Goal: Find specific page/section: Find specific page/section

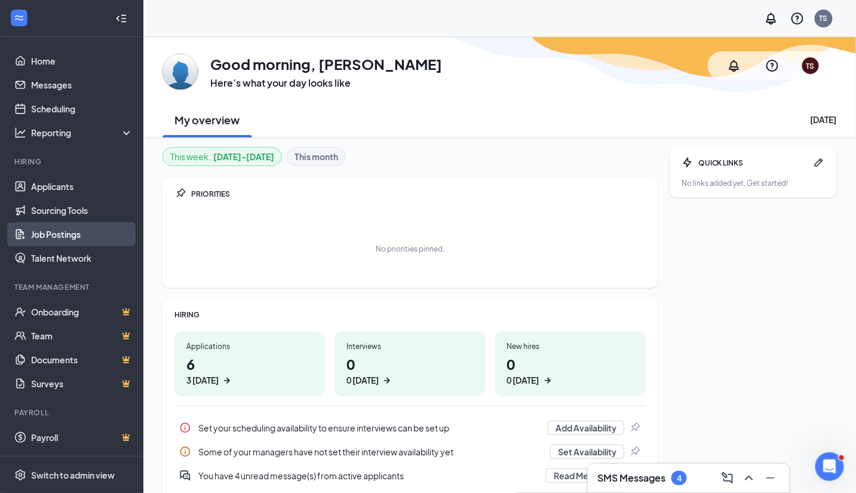
click at [63, 229] on link "Job Postings" at bounding box center [82, 234] width 102 height 24
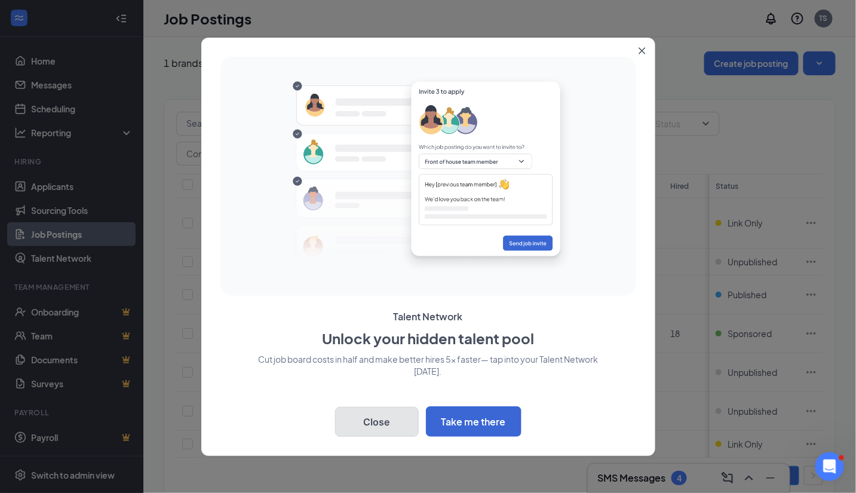
click at [386, 417] on button "Close" at bounding box center [377, 422] width 84 height 30
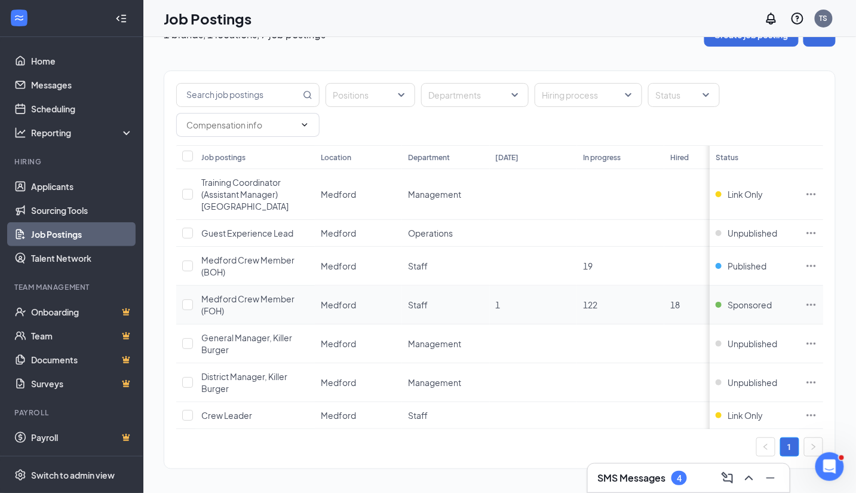
scroll to position [29, 0]
drag, startPoint x: 202, startPoint y: 259, endPoint x: 257, endPoint y: 274, distance: 57.1
click at [257, 274] on div "Medford Crew Member (BOH)" at bounding box center [254, 265] width 107 height 24
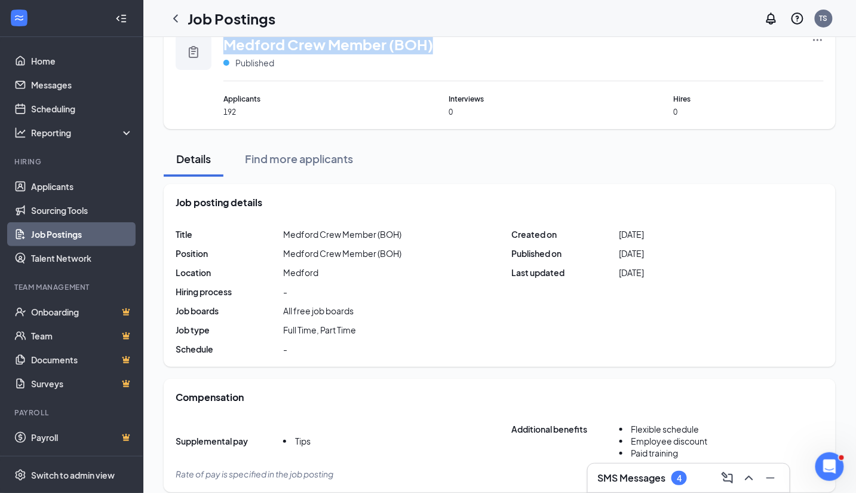
drag, startPoint x: 435, startPoint y: 43, endPoint x: 228, endPoint y: 48, distance: 207.3
click at [228, 48] on div "Medford Crew Member (BOH) Published" at bounding box center [523, 57] width 600 height 47
copy span "Medford Crew Member (BOH)"
